Goal: Information Seeking & Learning: Learn about a topic

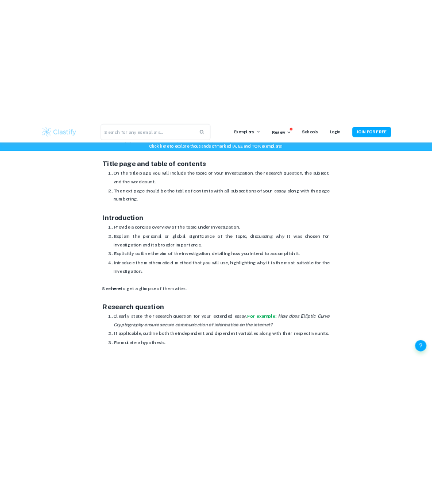
scroll to position [587, 0]
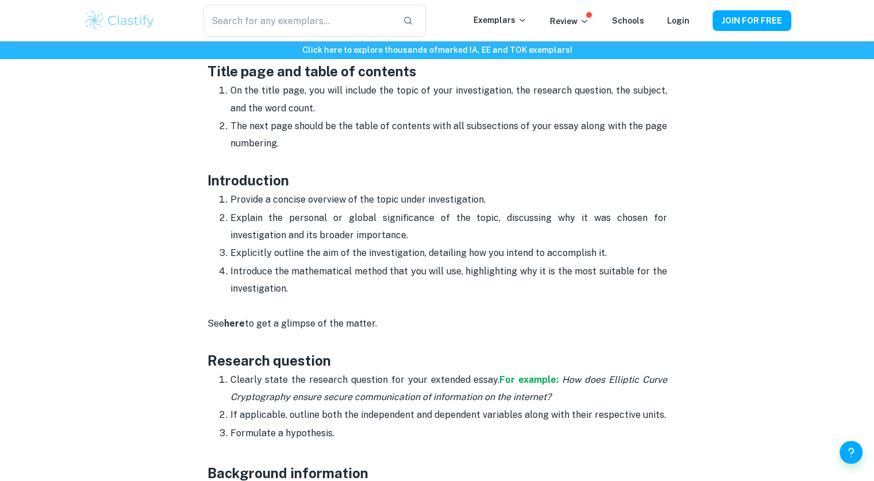
drag, startPoint x: 230, startPoint y: 198, endPoint x: 348, endPoint y: 292, distance: 150.8
click at [348, 292] on ol "Provide a concise overview of the topic under investigation. Explain the person…" at bounding box center [437, 244] width 460 height 107
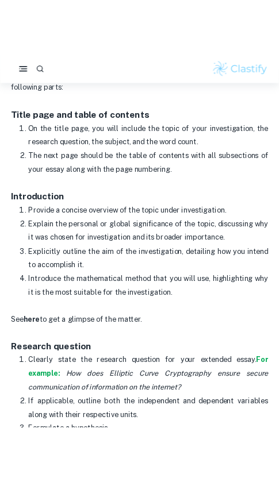
scroll to position [609, 0]
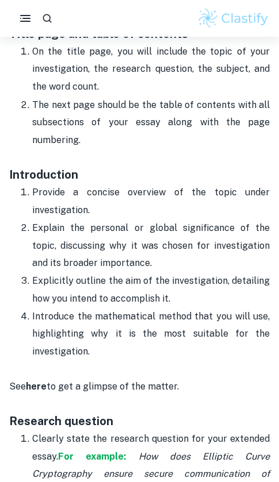
click at [85, 251] on p "Explain the personal or global significance of the topic, discussing why it was…" at bounding box center [150, 245] width 237 height 52
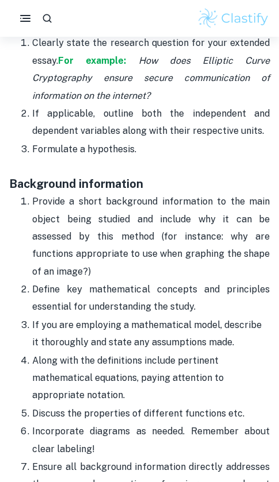
scroll to position [1005, 0]
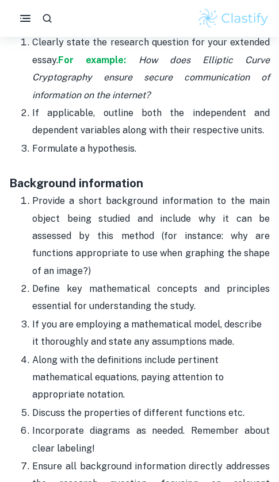
click at [188, 285] on p "Define key mathematical concepts and principles essential for understanding the…" at bounding box center [150, 297] width 237 height 35
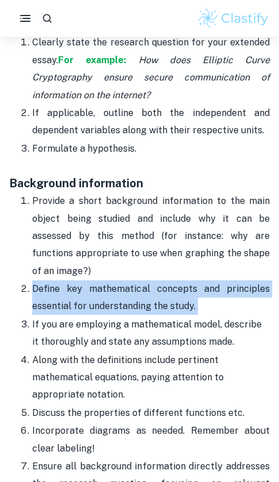
click at [188, 285] on p "Define key mathematical concepts and principles essential for understanding the…" at bounding box center [150, 297] width 237 height 35
click at [196, 295] on p "Define key mathematical concepts and principles essential for understanding the…" at bounding box center [150, 297] width 237 height 35
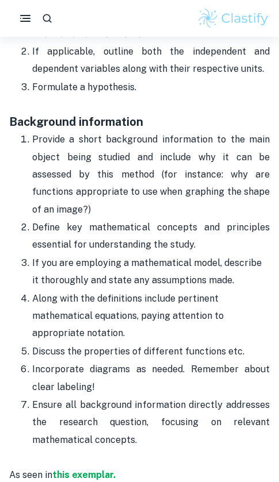
scroll to position [1066, 0]
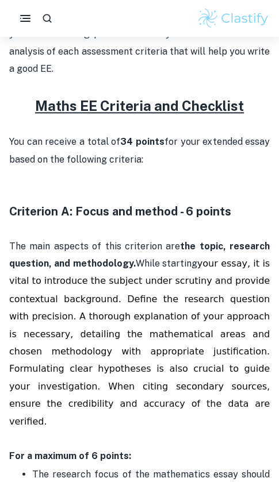
scroll to position [388, 0]
